Goal: Check status: Check status

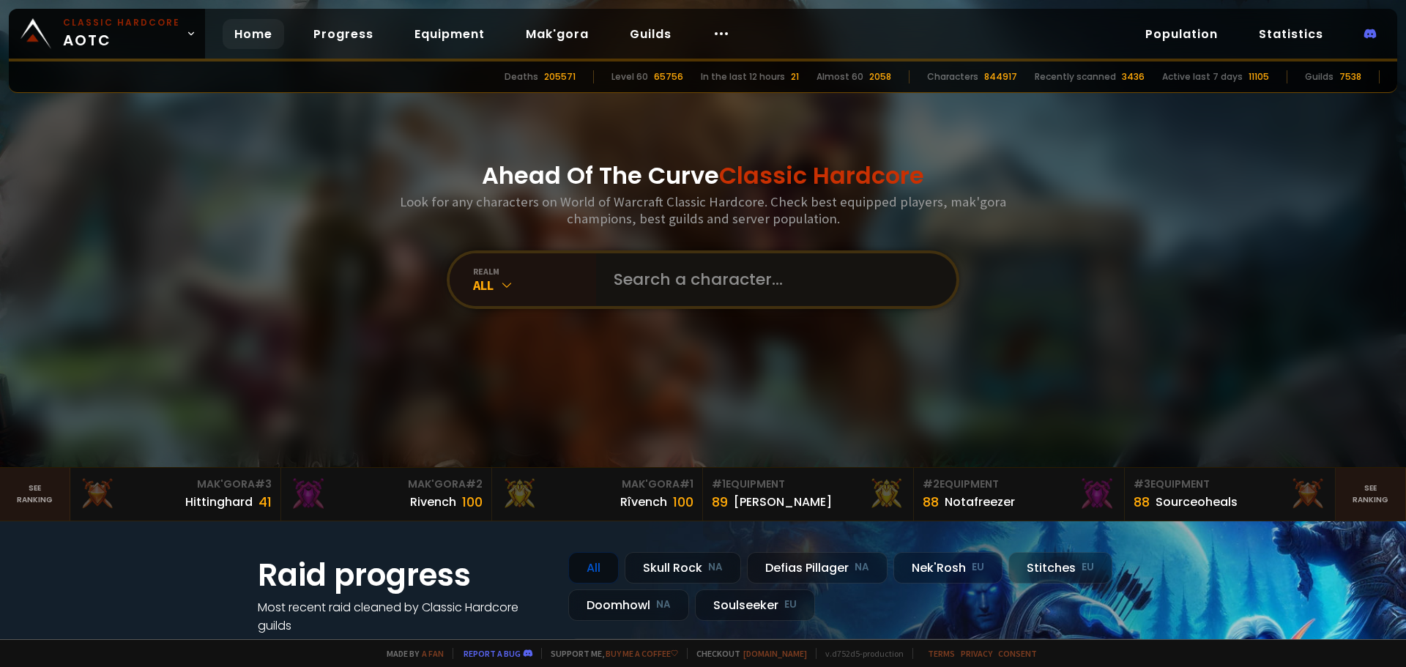
click at [780, 279] on input "text" at bounding box center [772, 279] width 334 height 53
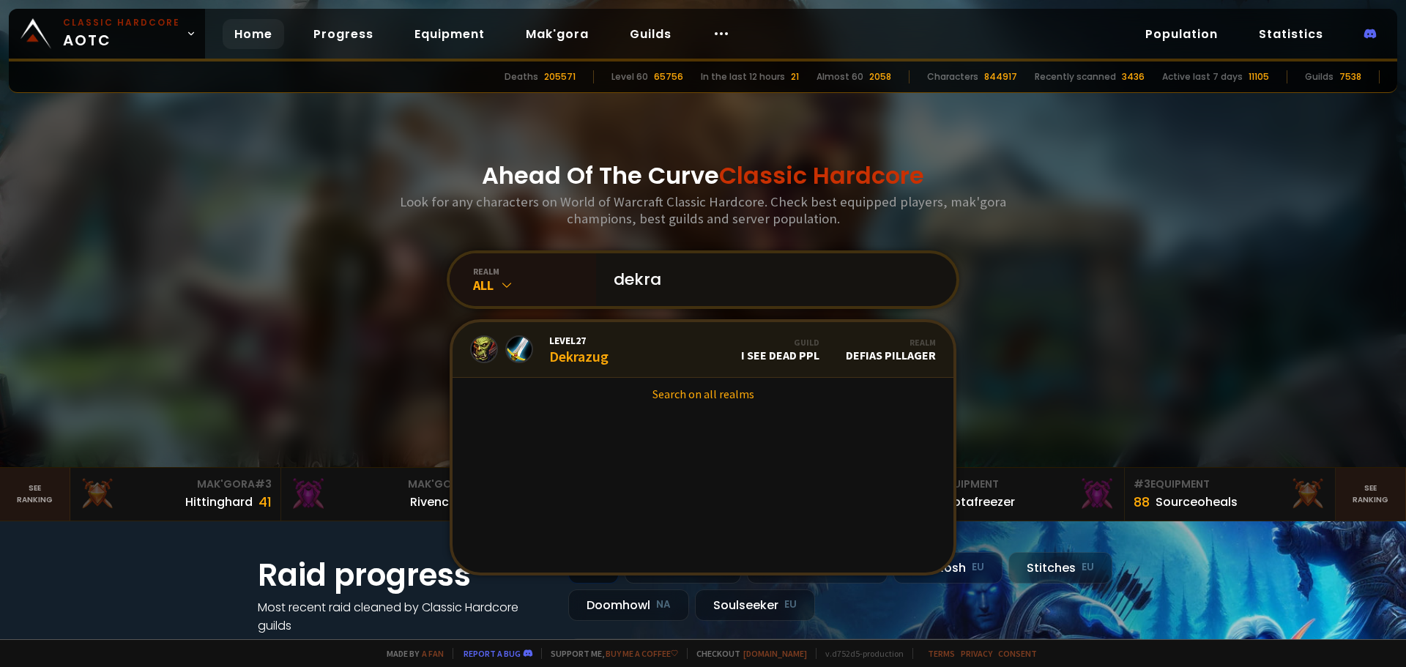
type input "dekrah"
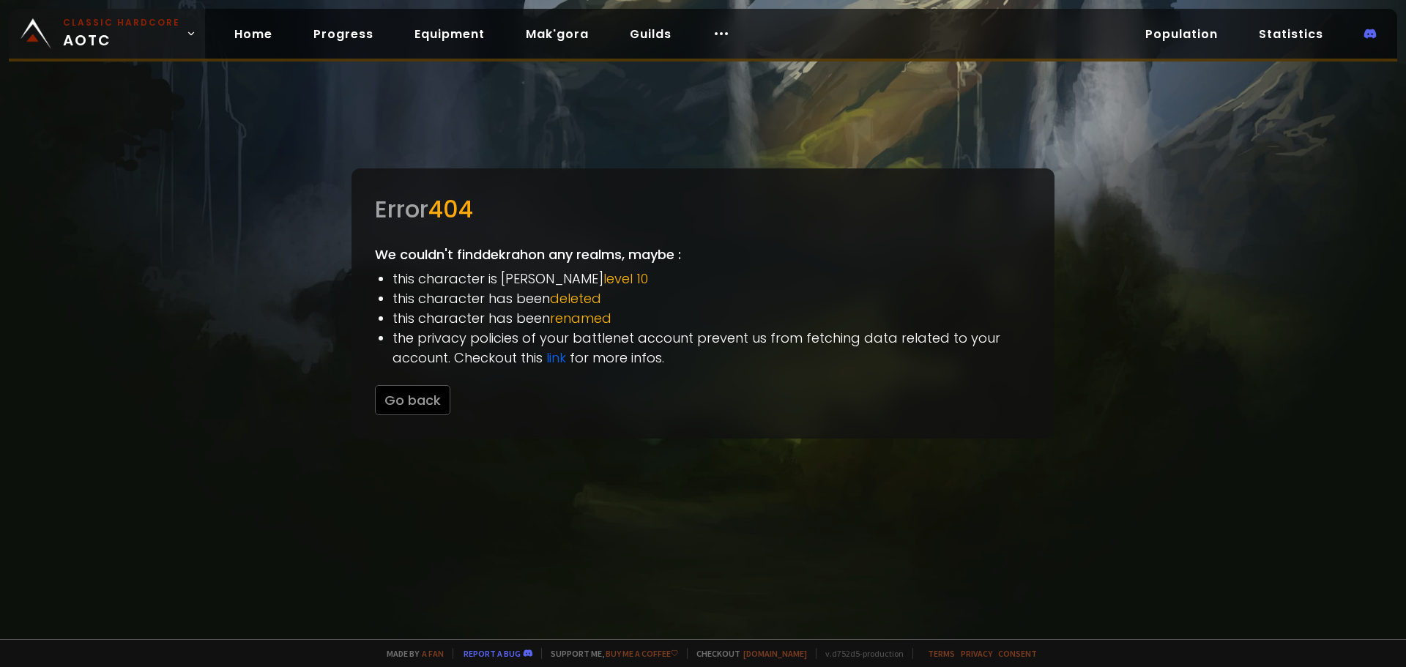
click at [104, 43] on span "Classic Hardcore AOTC" at bounding box center [121, 33] width 117 height 35
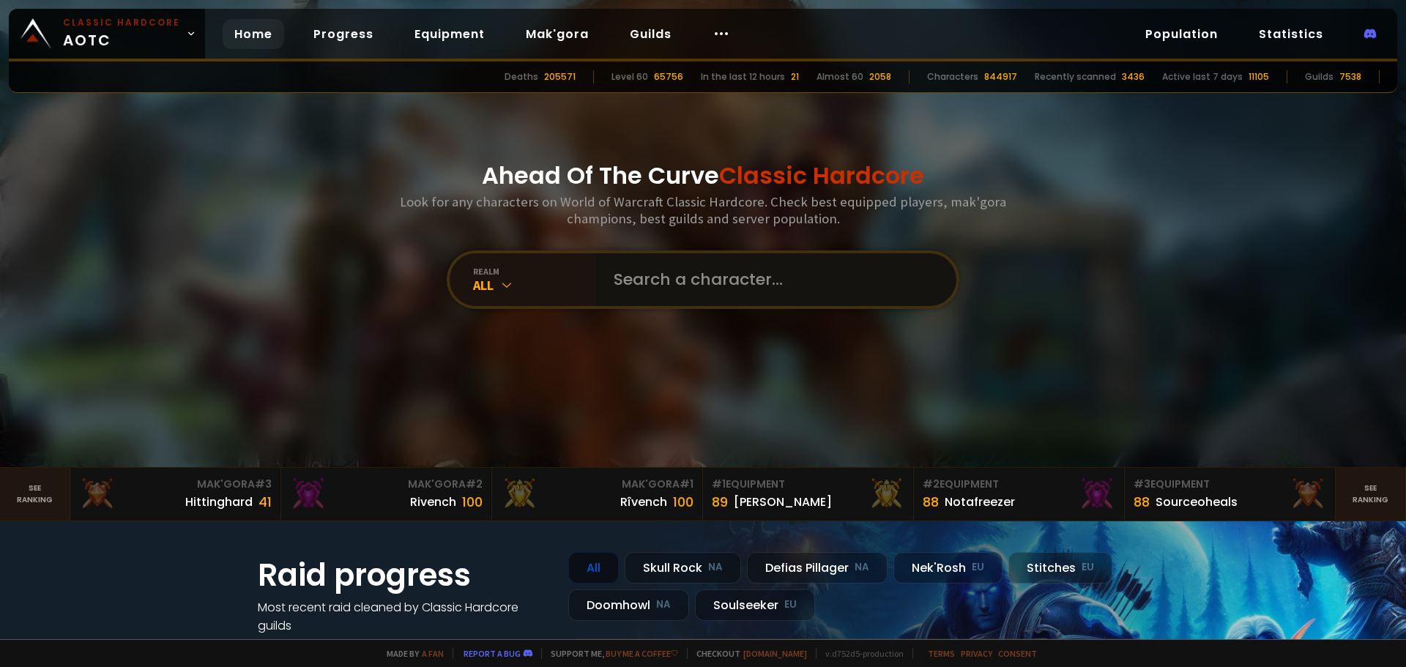
click at [818, 273] on input "text" at bounding box center [772, 279] width 334 height 53
type input "dekra"
